Goal: Information Seeking & Learning: Learn about a topic

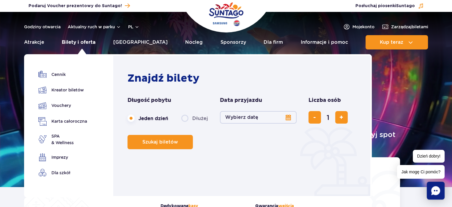
click at [86, 40] on link "Bilety i oferta" at bounding box center [79, 42] width 34 height 14
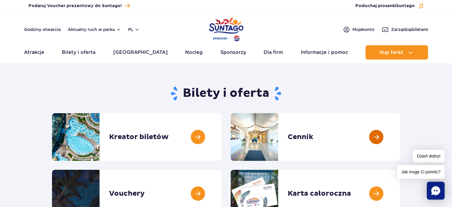
click at [400, 140] on link at bounding box center [400, 137] width 0 height 48
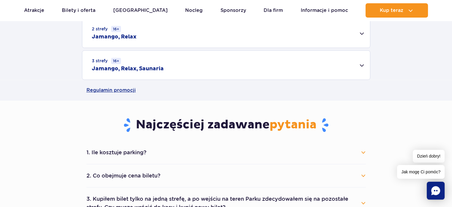
scroll to position [267, 0]
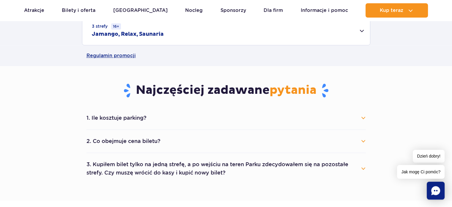
click at [362, 120] on button "1. Ile kosztuje parking?" at bounding box center [225, 117] width 279 height 13
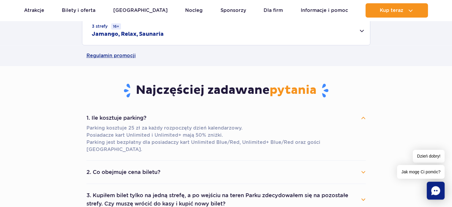
scroll to position [297, 0]
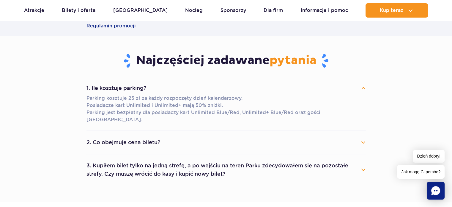
click at [361, 136] on button "2. Co obejmuje cena biletu?" at bounding box center [225, 142] width 279 height 13
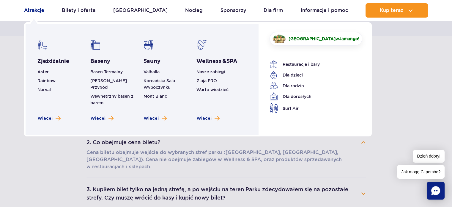
click at [32, 12] on link "Atrakcje" at bounding box center [34, 10] width 20 height 14
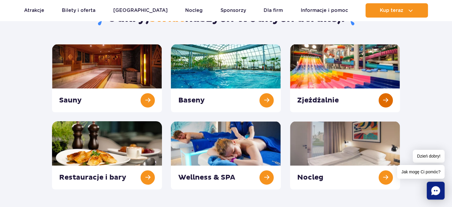
scroll to position [59, 0]
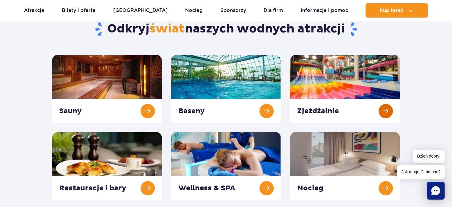
click at [325, 76] on link at bounding box center [345, 89] width 110 height 68
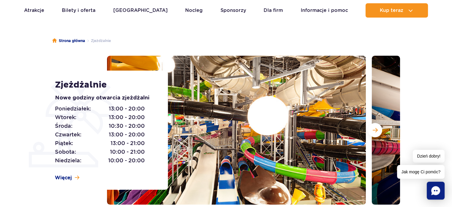
scroll to position [89, 0]
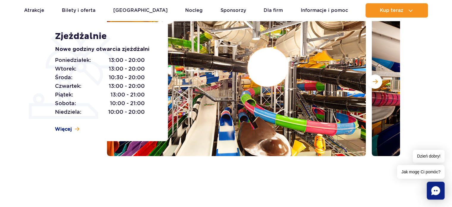
click at [278, 108] on img at bounding box center [236, 81] width 259 height 149
click at [379, 84] on button "Następny slajd" at bounding box center [375, 81] width 14 height 14
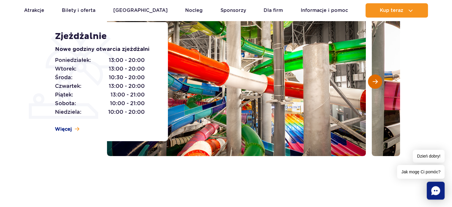
click at [379, 84] on button "Następny slajd" at bounding box center [375, 81] width 14 height 14
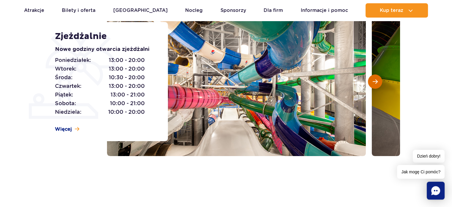
click at [379, 84] on button "Następny slajd" at bounding box center [375, 81] width 14 height 14
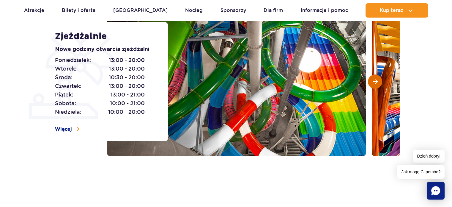
click at [379, 84] on button "Następny slajd" at bounding box center [375, 81] width 14 height 14
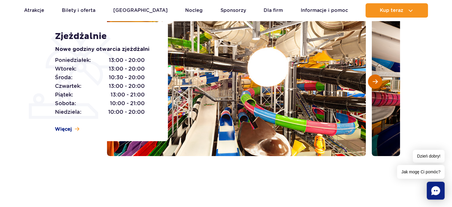
click at [379, 84] on button "Następny slajd" at bounding box center [375, 81] width 14 height 14
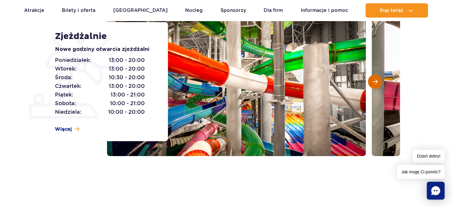
click at [379, 84] on button "Następny slajd" at bounding box center [375, 81] width 14 height 14
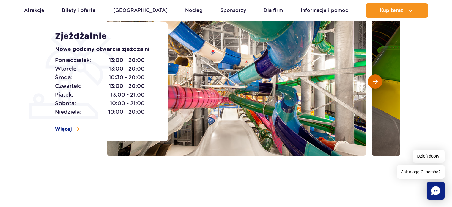
click at [379, 84] on button "Następny slajd" at bounding box center [375, 81] width 14 height 14
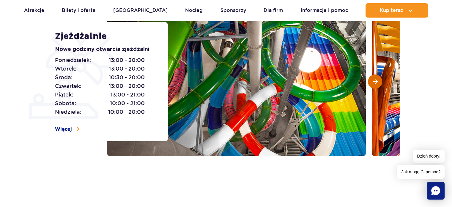
click at [379, 84] on button "Następny slajd" at bounding box center [375, 81] width 14 height 14
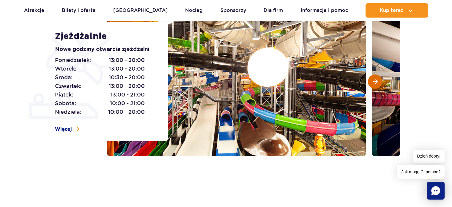
click at [379, 84] on button "Następny slajd" at bounding box center [375, 81] width 14 height 14
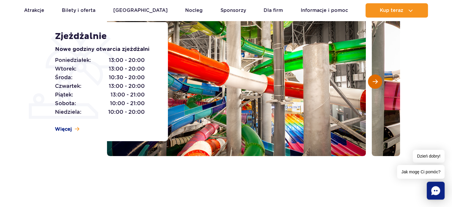
click at [379, 84] on button "Następny slajd" at bounding box center [375, 81] width 14 height 14
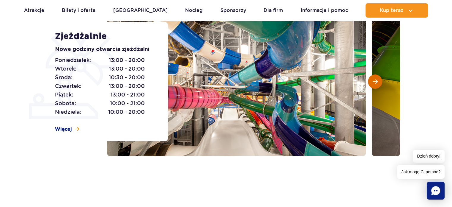
click at [379, 84] on button "Następny slajd" at bounding box center [375, 81] width 14 height 14
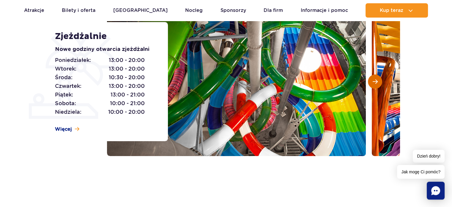
click at [379, 84] on button "Następny slajd" at bounding box center [375, 81] width 14 height 14
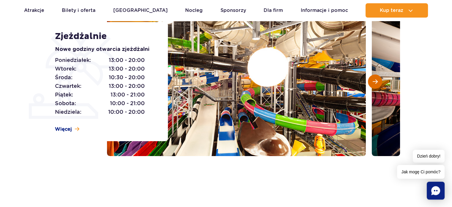
click at [379, 84] on button "Następny slajd" at bounding box center [375, 81] width 14 height 14
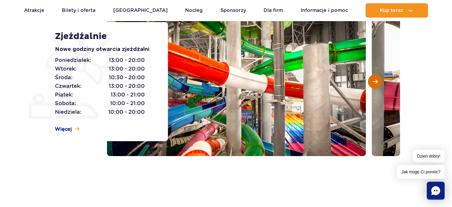
click at [379, 84] on button "Następny slajd" at bounding box center [375, 81] width 14 height 14
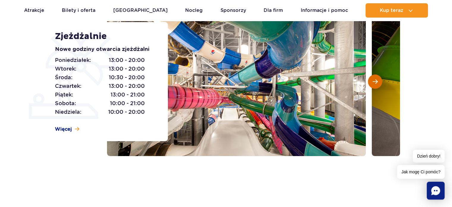
click at [379, 84] on button "Następny slajd" at bounding box center [375, 81] width 14 height 14
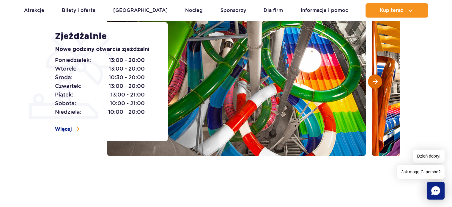
click at [379, 84] on button "Następny slajd" at bounding box center [375, 81] width 14 height 14
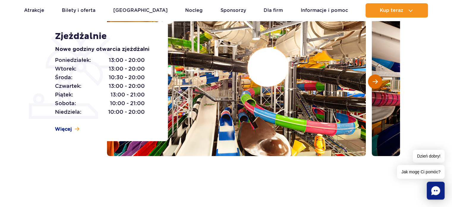
click at [379, 84] on button "Następny slajd" at bounding box center [375, 81] width 14 height 14
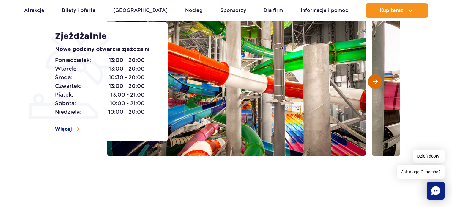
click at [379, 84] on button "Następny slajd" at bounding box center [375, 81] width 14 height 14
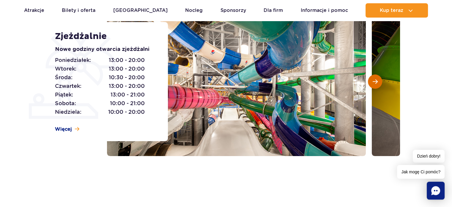
click at [379, 84] on button "Następny slajd" at bounding box center [375, 81] width 14 height 14
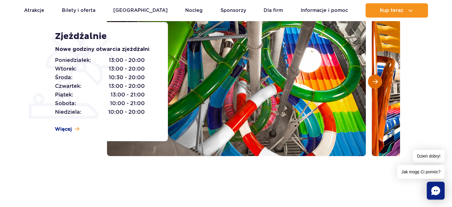
click at [379, 84] on button "Następny slajd" at bounding box center [375, 81] width 14 height 14
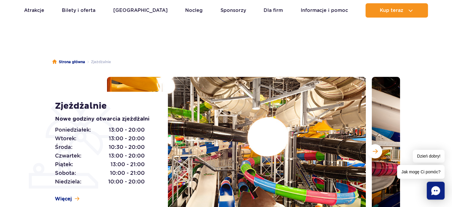
scroll to position [0, 0]
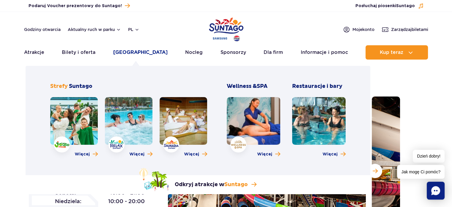
click at [134, 53] on link "[GEOGRAPHIC_DATA]" at bounding box center [140, 52] width 54 height 14
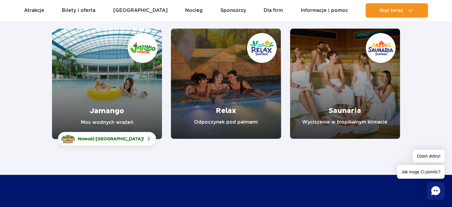
scroll to position [89, 0]
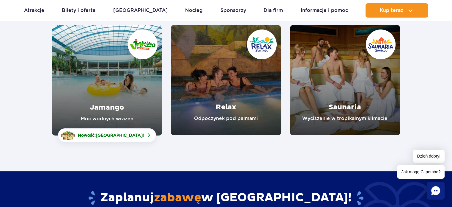
click at [127, 88] on link "Jamango" at bounding box center [107, 80] width 110 height 110
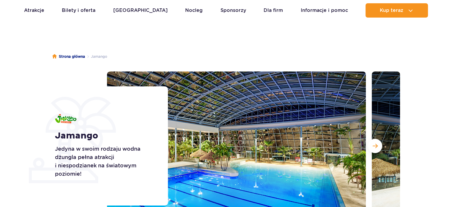
scroll to position [89, 0]
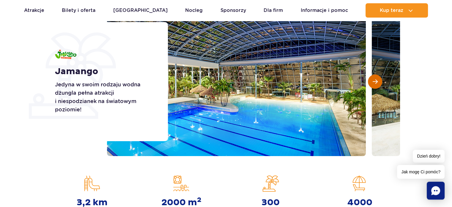
click at [377, 83] on span "Następny slajd" at bounding box center [375, 81] width 5 height 5
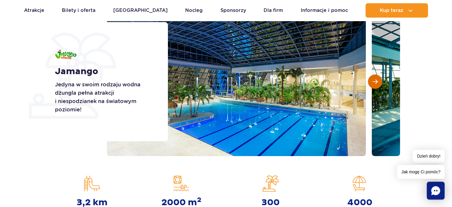
click at [377, 83] on span "Następny slajd" at bounding box center [375, 81] width 5 height 5
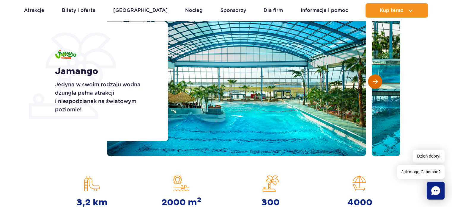
click at [372, 82] on button "Następny slajd" at bounding box center [375, 81] width 14 height 14
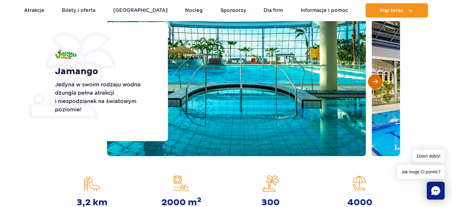
click at [372, 82] on button "Następny slajd" at bounding box center [375, 81] width 14 height 14
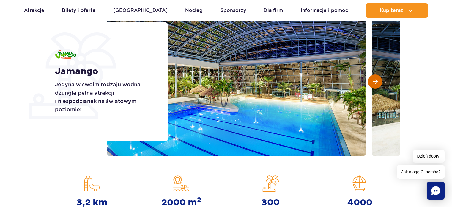
click at [372, 82] on button "Następny slajd" at bounding box center [375, 81] width 14 height 14
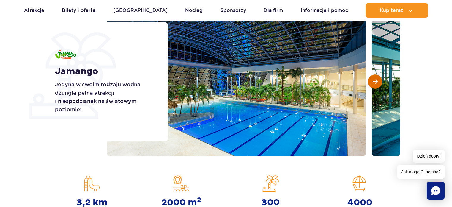
click at [372, 82] on button "Następny slajd" at bounding box center [375, 81] width 14 height 14
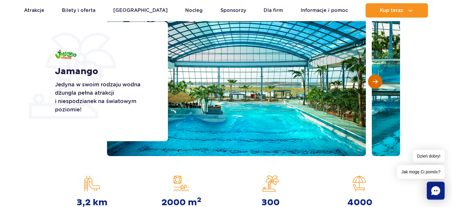
click at [372, 82] on button "Następny slajd" at bounding box center [375, 81] width 14 height 14
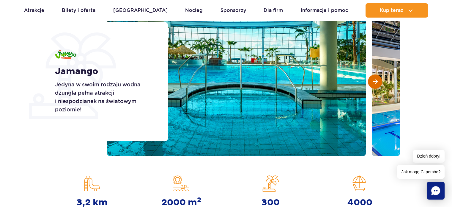
click at [372, 82] on button "Następny slajd" at bounding box center [375, 81] width 14 height 14
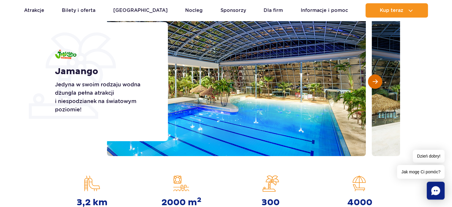
click at [372, 82] on button "Następny slajd" at bounding box center [375, 81] width 14 height 14
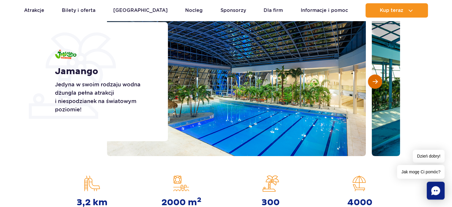
click at [372, 82] on button "Następny slajd" at bounding box center [375, 81] width 14 height 14
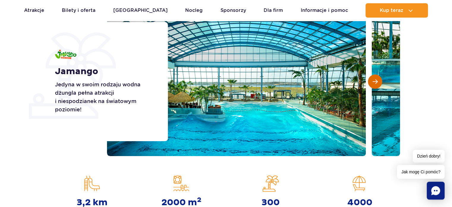
click at [372, 82] on button "Następny slajd" at bounding box center [375, 81] width 14 height 14
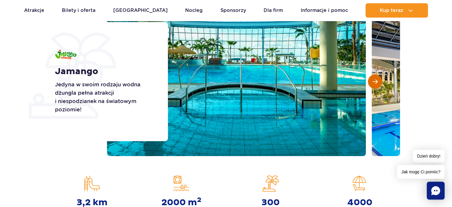
click at [372, 82] on button "Następny slajd" at bounding box center [375, 81] width 14 height 14
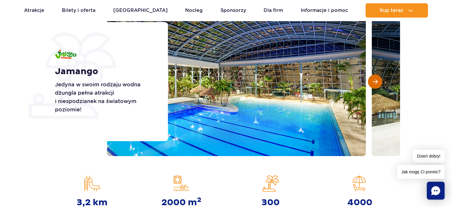
click at [372, 82] on button "Następny slajd" at bounding box center [375, 81] width 14 height 14
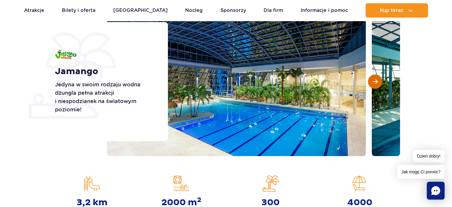
click at [372, 82] on button "Następny slajd" at bounding box center [375, 81] width 14 height 14
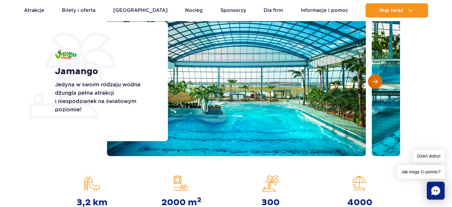
click at [372, 82] on button "Następny slajd" at bounding box center [375, 81] width 14 height 14
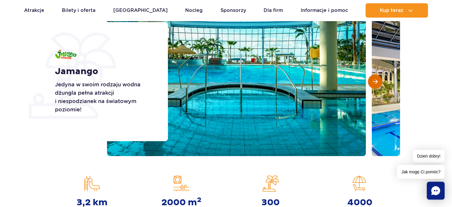
click at [372, 82] on button "Następny slajd" at bounding box center [375, 81] width 14 height 14
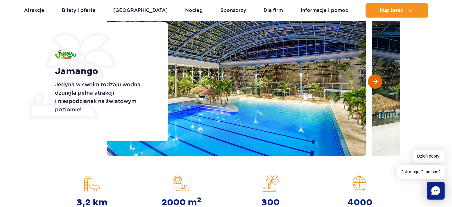
click at [372, 82] on button "Następny slajd" at bounding box center [375, 81] width 14 height 14
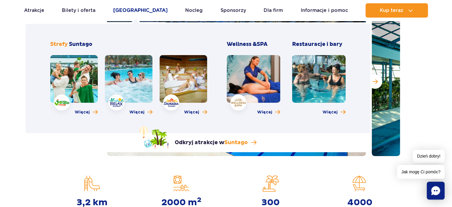
click at [133, 8] on link "[GEOGRAPHIC_DATA]" at bounding box center [140, 10] width 54 height 14
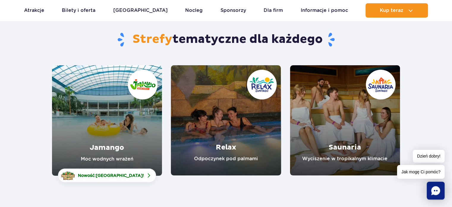
scroll to position [59, 0]
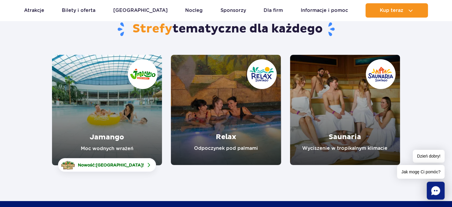
click at [126, 116] on link "Jamango" at bounding box center [107, 110] width 110 height 110
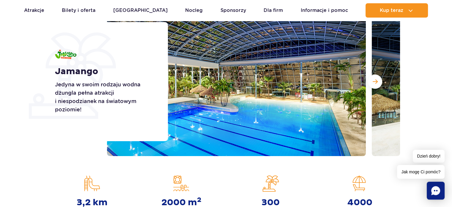
scroll to position [119, 0]
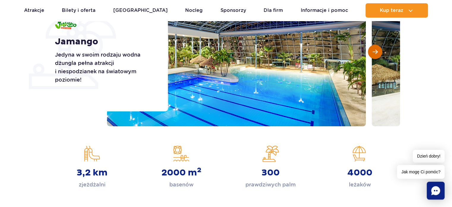
click at [377, 52] on span "Następny slajd" at bounding box center [375, 51] width 5 height 5
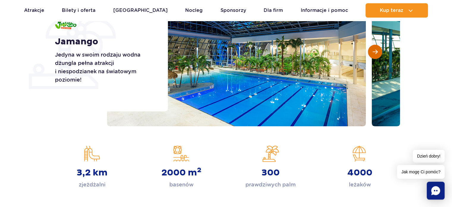
click at [377, 52] on span "Następny slajd" at bounding box center [375, 51] width 5 height 5
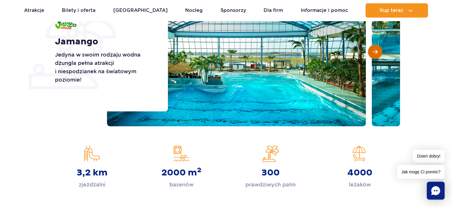
click at [377, 52] on span "Następny slajd" at bounding box center [375, 51] width 5 height 5
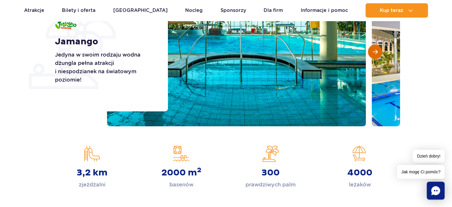
click at [377, 52] on span "Następny slajd" at bounding box center [375, 51] width 5 height 5
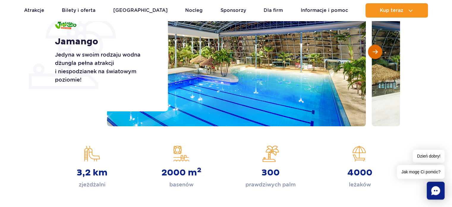
click at [377, 52] on span "Następny slajd" at bounding box center [375, 51] width 5 height 5
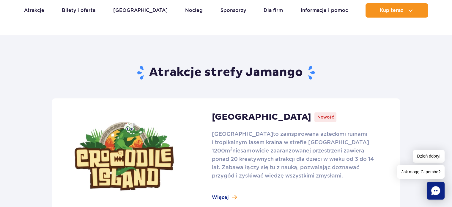
scroll to position [178, 0]
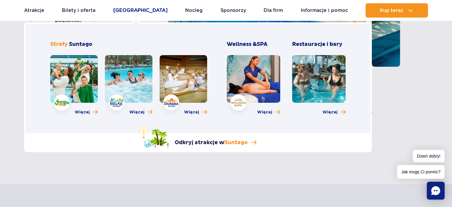
click at [133, 13] on link "[GEOGRAPHIC_DATA]" at bounding box center [140, 10] width 54 height 14
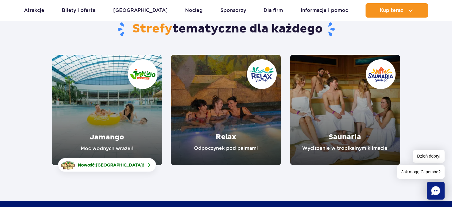
click at [252, 133] on link "Relax" at bounding box center [226, 110] width 110 height 110
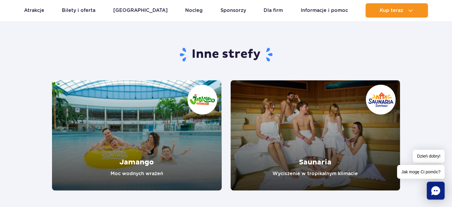
scroll to position [921, 0]
